Goal: Transaction & Acquisition: Purchase product/service

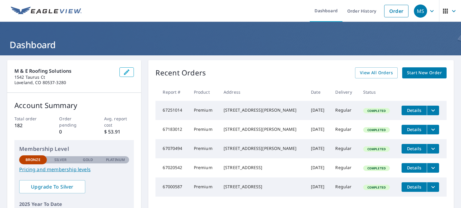
click at [415, 70] on span "Start New Order" at bounding box center [424, 72] width 35 height 7
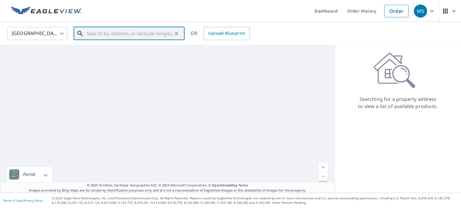
click at [110, 34] on input "text" at bounding box center [129, 33] width 85 height 17
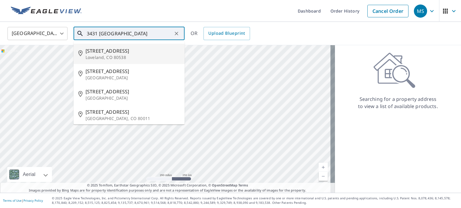
click at [118, 53] on span "[STREET_ADDRESS]" at bounding box center [132, 50] width 94 height 7
type input "[STREET_ADDRESS]"
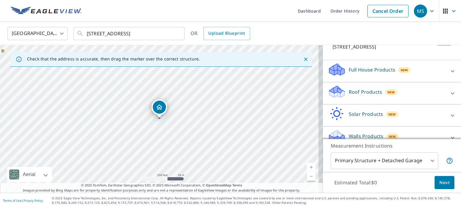
scroll to position [56, 0]
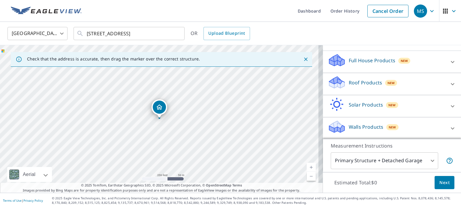
click at [415, 81] on div "Roof Products New" at bounding box center [386, 84] width 118 height 17
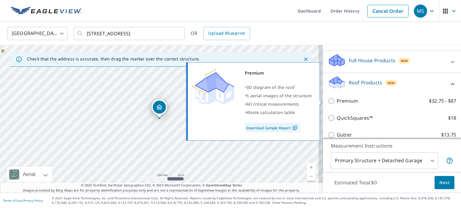
click at [327, 100] on input "Premium $32.75 - $87" at bounding box center [331, 101] width 9 height 7
checkbox input "true"
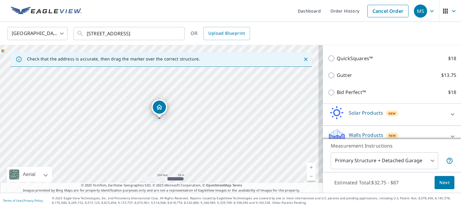
scroll to position [144, 0]
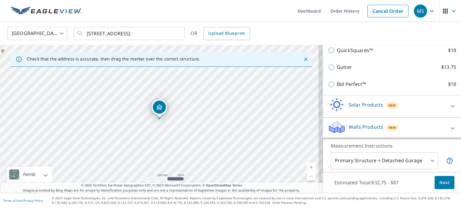
click at [439, 182] on span "Next" at bounding box center [444, 182] width 10 height 7
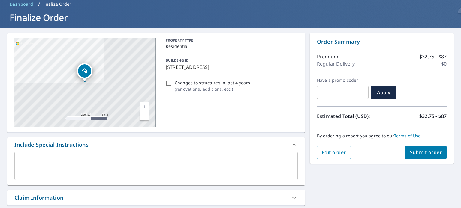
scroll to position [60, 0]
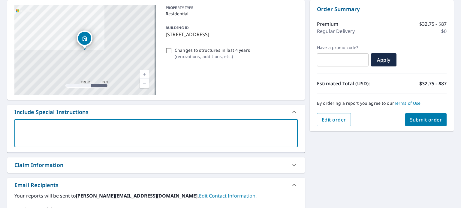
click at [115, 136] on textarea at bounding box center [156, 133] width 275 height 17
type textarea "N"
type textarea "x"
type textarea "No"
type textarea "x"
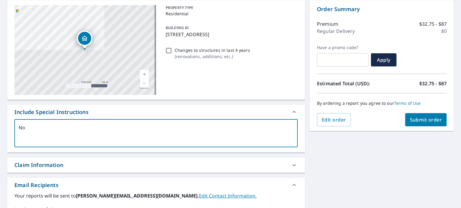
type textarea "No"
type textarea "x"
type textarea "No h"
type textarea "x"
type textarea "No hu"
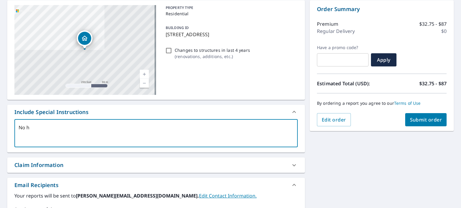
type textarea "x"
type textarea "No hur"
type textarea "x"
type textarea "No hurr"
type textarea "x"
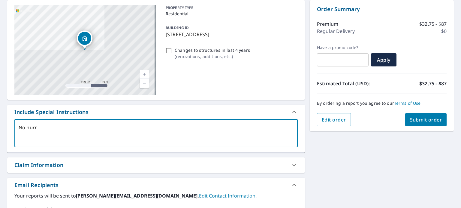
type textarea "No hurry"
type textarea "x"
type textarea "No hurry,"
type textarea "x"
type textarea "No hurry,"
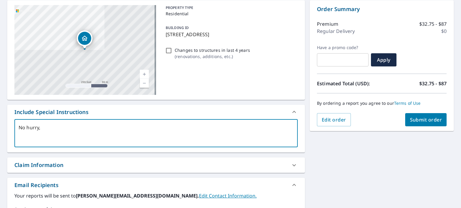
type textarea "x"
type textarea "No hurry, n"
type textarea "x"
type textarea "No hurry, no"
type textarea "x"
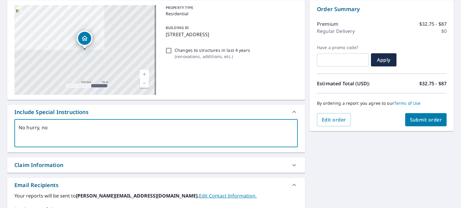
type textarea "No hurry, not"
type textarea "x"
type textarea "No hurry, not"
type textarea "x"
type textarea "No hurry, not d"
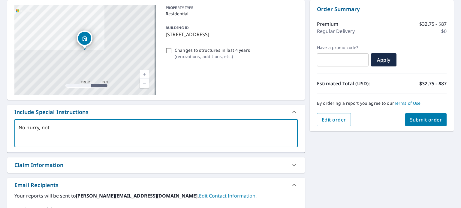
type textarea "x"
type textarea "No hurry, not do"
type textarea "x"
type textarea "No hurry, not doi"
type textarea "x"
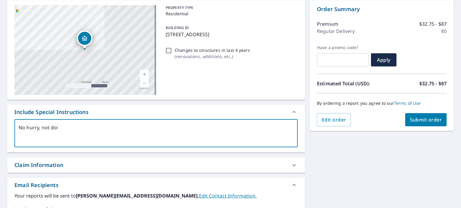
type textarea "No hurry, not doin"
type textarea "x"
type textarea "No hurry, not doing"
type textarea "x"
type textarea "No hurry, not doing"
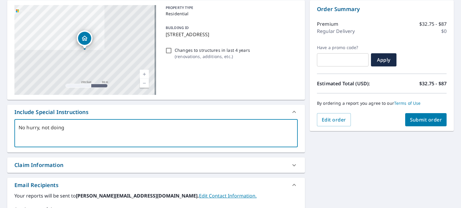
type textarea "x"
type textarea "No hurry, not doing t"
type textarea "x"
type textarea "No hurry, not doing th"
type textarea "x"
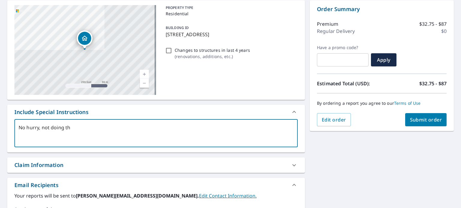
type textarea "No hurry, not doing the"
type textarea "x"
type textarea "No hurry, not doing th"
type textarea "x"
type textarea "No hurry, not doi"
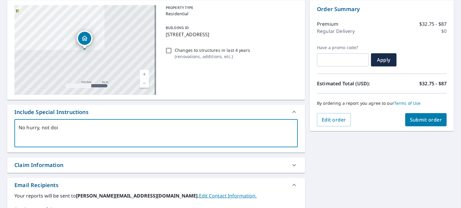
type textarea "x"
type textarea "No hurry, not do"
type textarea "x"
type textarea "No hurry, not d"
type textarea "x"
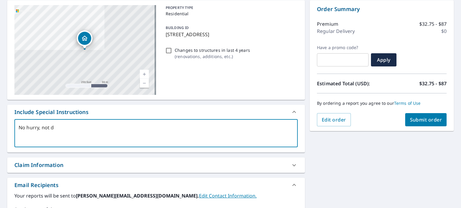
type textarea "No hurry, not"
type textarea "x"
type textarea "No hurry, not"
type textarea "x"
type textarea "No hurry, not"
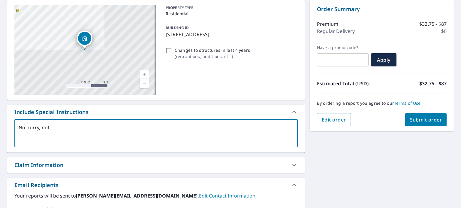
type textarea "x"
type textarea "No hurry, not l"
type textarea "x"
type textarea "No hurry, not lo"
type textarea "x"
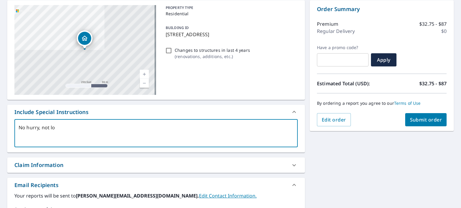
type textarea "No hurry, not loo"
type textarea "x"
type textarea "No hurry, not look"
type textarea "x"
type textarea "No hurry, not looki"
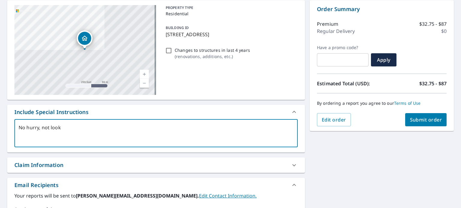
type textarea "x"
type textarea "No hurry, not lookin"
type textarea "x"
type textarea "No hurry, not looking"
type textarea "x"
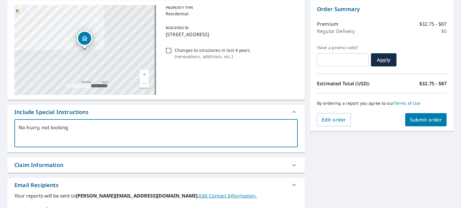
type textarea "No hurry, not looking a"
type textarea "x"
type textarea "No hurry, not looking at"
type textarea "x"
type textarea "No hurry, not looking at"
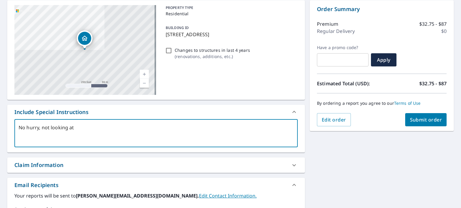
type textarea "x"
type textarea "No hurry, not looking at t"
type textarea "x"
type textarea "No hurry, not looking at the"
type textarea "x"
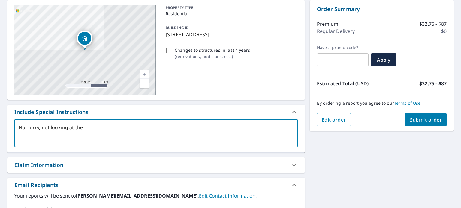
type textarea "No hurry, not looking at the"
type textarea "x"
type textarea "No hurry, not looking at the h"
type textarea "x"
type textarea "No hurry, not looking at the ho"
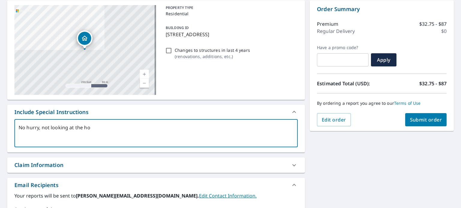
type textarea "x"
type textarea "No hurry, not looking at the hou"
type textarea "x"
type textarea "No hurry, not looking at the hous"
type textarea "x"
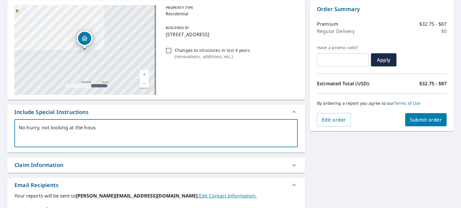
type textarea "No hurry, not looking at the house"
type textarea "x"
type textarea "No hurry, not looking at the house"
type textarea "x"
type textarea "No hurry, not looking at the house u"
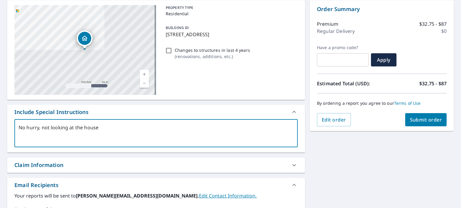
type textarea "x"
type textarea "No hurry, not looking at the house un"
type textarea "x"
type textarea "No hurry, not looking at the house unt"
type textarea "x"
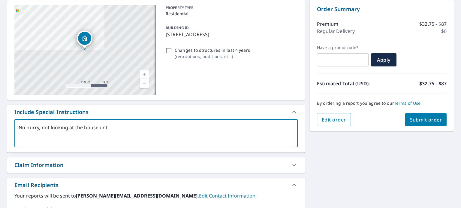
type textarea "No hurry, not looking at the house unti"
type textarea "x"
type textarea "No hurry, not looking at the house until"
type textarea "x"
type textarea "No hurry, not looking at the house until"
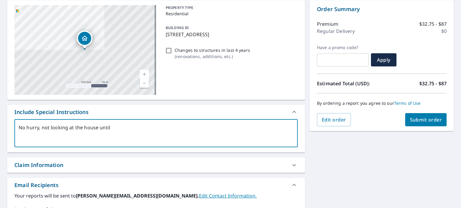
type textarea "x"
type textarea "No hurry, not looking at the house until T"
type textarea "x"
type textarea "No hurry, not looking at the house until Th"
type textarea "x"
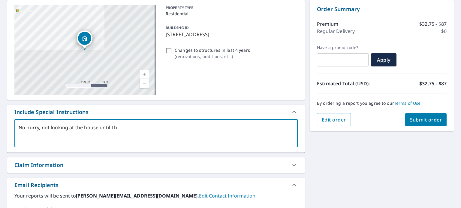
type textarea "No hurry, not looking at the house until Thu"
type textarea "x"
type textarea "No hurry, not looking at the house until Thur"
type textarea "x"
type textarea "No hurry, not looking at the house until Thurs"
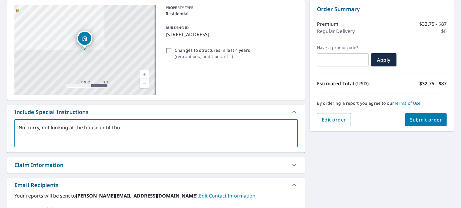
type textarea "x"
type textarea "No hurry, not looking at the house until Thursd"
type textarea "x"
type textarea "No hurry, not looking at the house until [GEOGRAPHIC_DATA]"
type textarea "x"
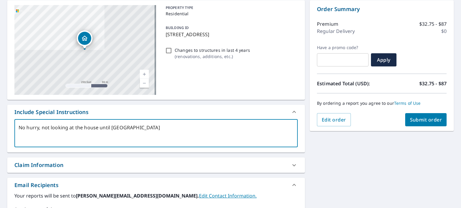
type textarea "No hurry, not looking at the house until [DATE]"
type textarea "x"
type textarea "No hurry, not looking at the house until [DATE]"
type textarea "x"
type textarea "No hurry, not looking at the house until [DATE] 9"
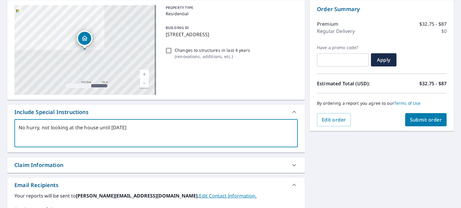
type textarea "x"
type textarea "No hurry, not looking at the house until [DATE] 9/"
type textarea "x"
type textarea "No hurry, not looking at the house until [DATE]"
type textarea "x"
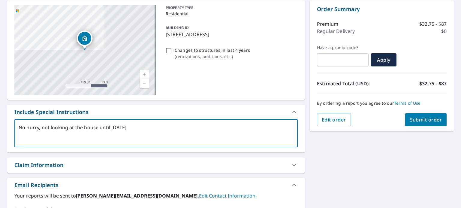
type textarea "No hurry, not looking at the house until [DATE]"
type textarea "x"
type textarea "No hurry, not looking at the house until [DATE]."
type textarea "x"
type textarea "No hurry, not looking at the house until [DATE]."
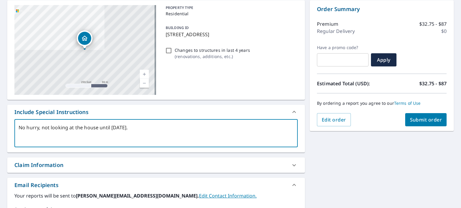
type textarea "x"
type textarea "No hurry, not looking at the house until [DATE]. T"
type textarea "x"
type textarea "No hurry, not looking at the house until [DATE]. Th"
type textarea "x"
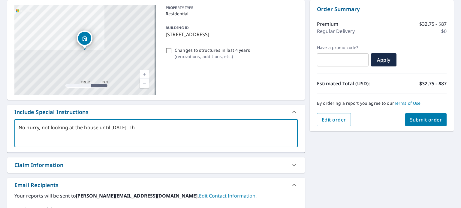
type textarea "No hurry, not looking at the house until [DATE]. Tha"
type textarea "x"
type textarea "No hurry, not looking at the house until [DATE]. Than"
type textarea "x"
type textarea "No hurry, not looking at the house until [DATE]. Thank"
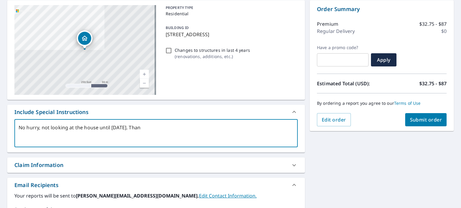
type textarea "x"
type textarea "No hurry, not looking at the house until [DATE]. Thank"
type textarea "x"
type textarea "No hurry, not looking at the house until [DATE]. Thank y"
type textarea "x"
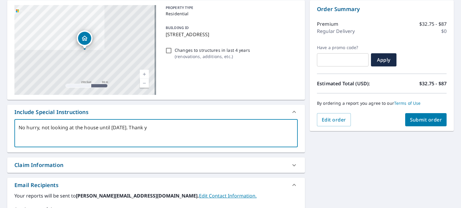
type textarea "No hurry, not looking at the house until [DATE]. Thank yo"
type textarea "x"
type textarea "No hurry, not looking at the house until [DATE]. Thank you"
type textarea "x"
type textarea "No hurry, not looking at the house until [DATE]. Thank you!"
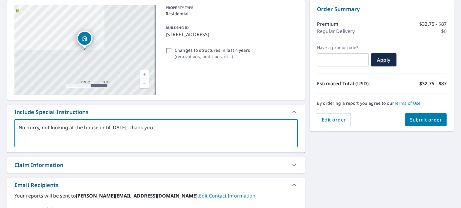
type textarea "x"
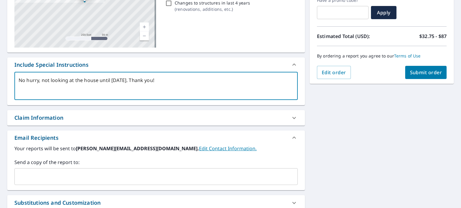
scroll to position [120, 0]
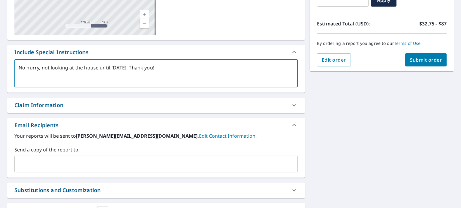
type textarea "No hurry, not looking at the house until [DATE]. Thank you!"
type textarea "x"
click at [85, 164] on input "text" at bounding box center [151, 164] width 269 height 11
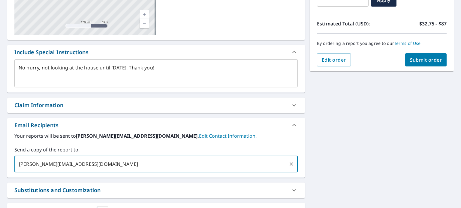
type input "[PERSON_NAME][EMAIL_ADDRESS][DOMAIN_NAME]"
type textarea "x"
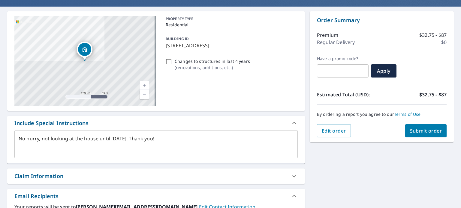
scroll to position [49, 0]
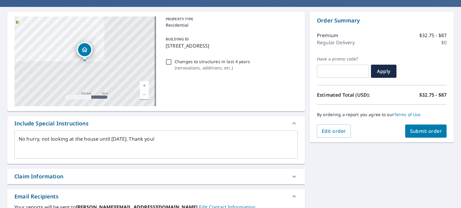
click at [416, 130] on span "Submit order" at bounding box center [426, 131] width 32 height 7
type textarea "x"
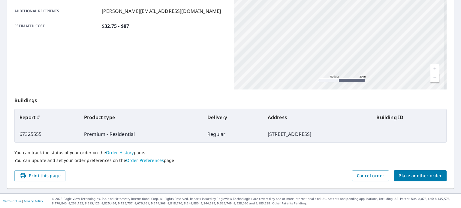
scroll to position [144, 0]
click at [419, 175] on span "Place another order" at bounding box center [419, 175] width 43 height 7
